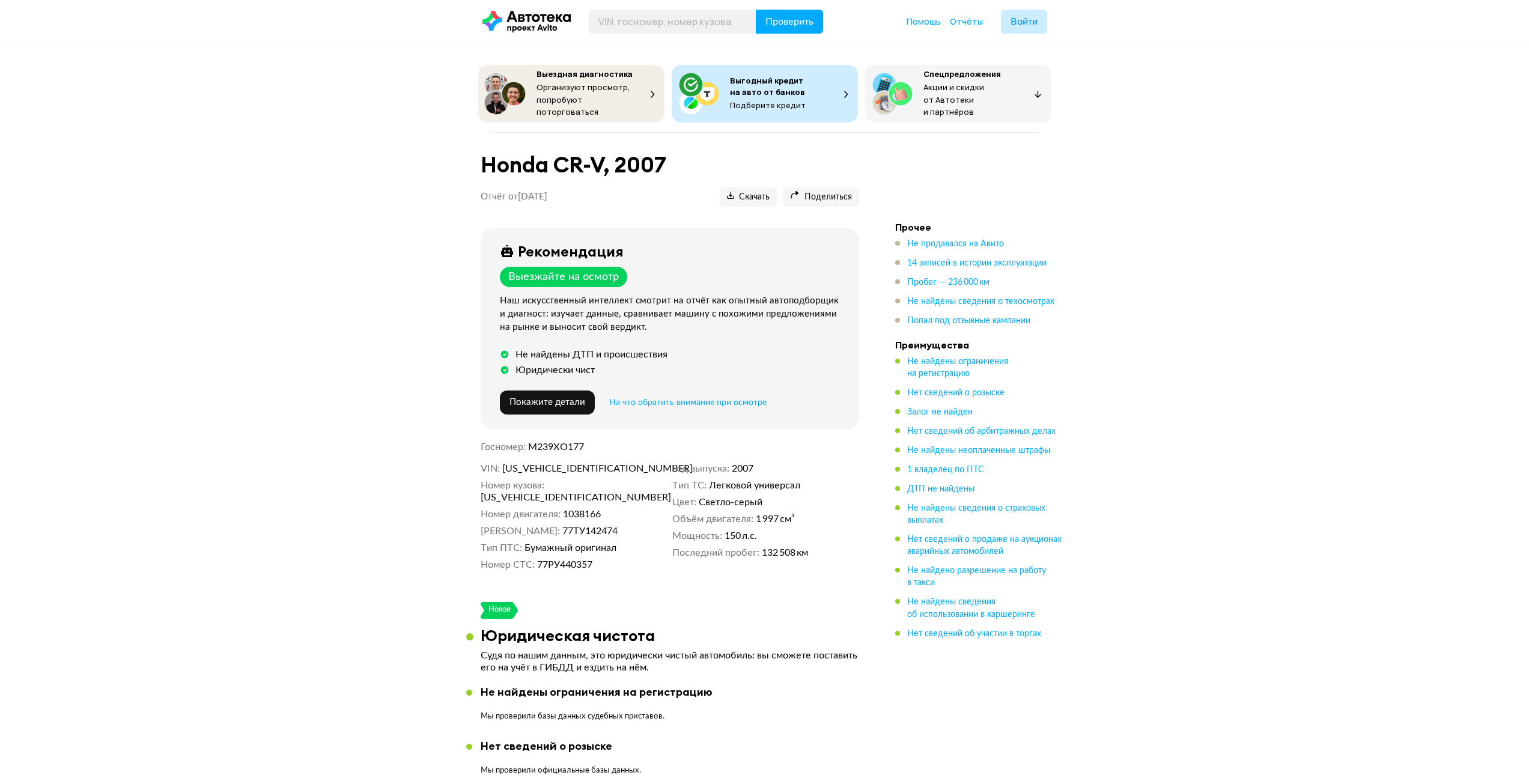
click at [552, 456] on div "Рекомендация Выезжайте на осмотр Наш искусственный интеллект смотрит на отчёт к…" at bounding box center [670, 405] width 407 height 354
copy span "SHSRE58707U038176"
drag, startPoint x: 1166, startPoint y: 605, endPoint x: 843, endPoint y: 705, distance: 338.1
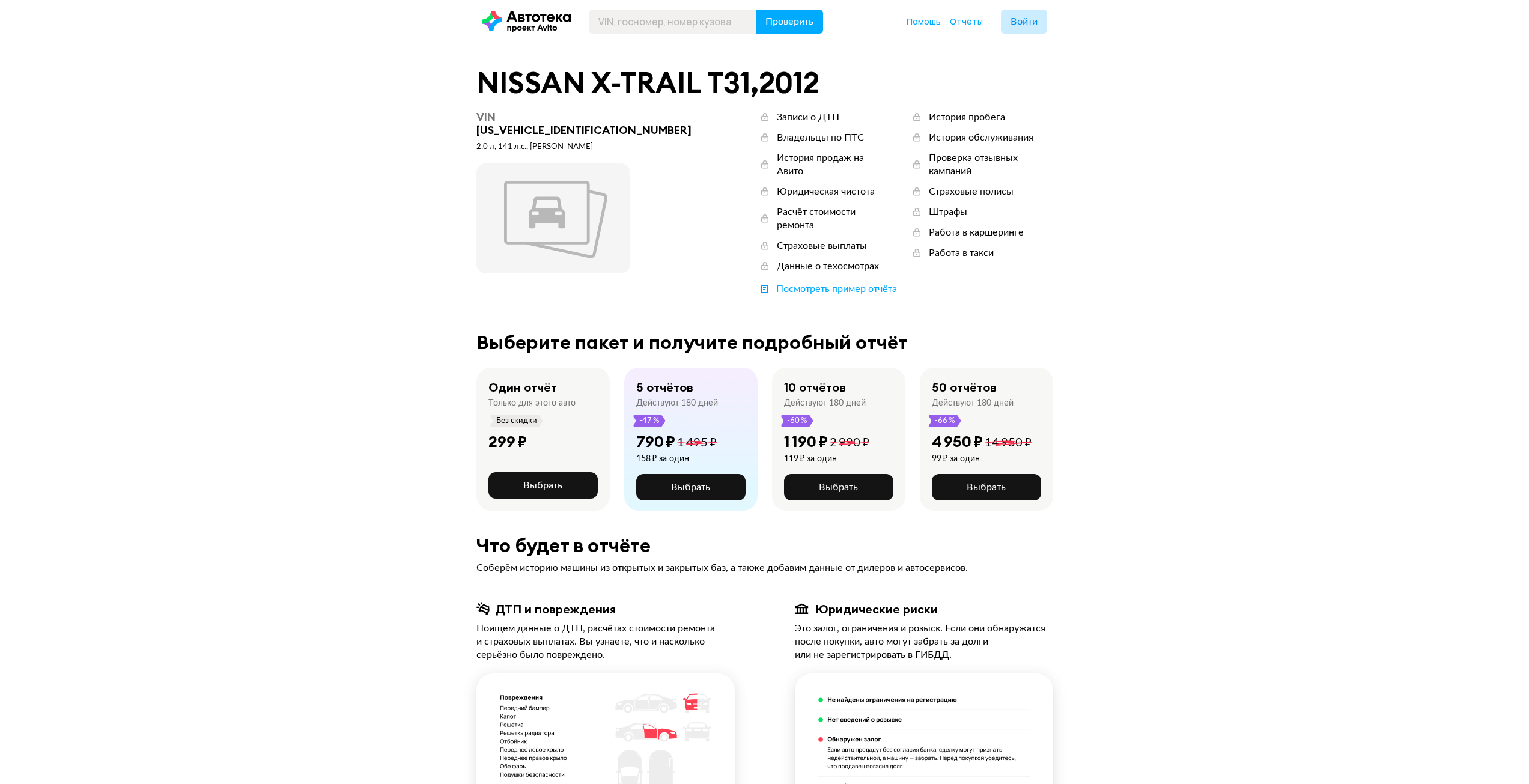
click at [557, 122] on div "VIN Z8NTBNT31CS057942" at bounding box center [588, 124] width 223 height 27
copy div "Z8NTBNT31CS057942"
